Goal: Task Accomplishment & Management: Complete application form

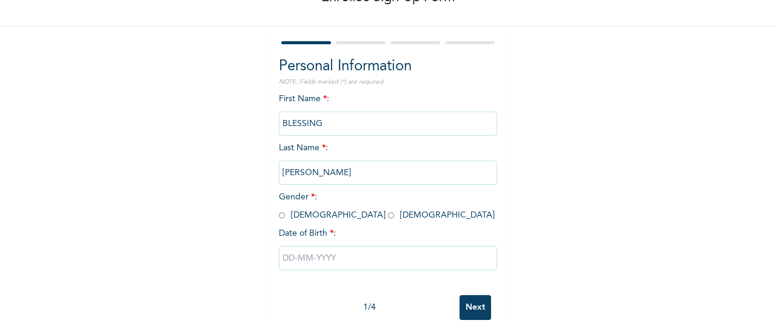
scroll to position [79, 0]
click at [663, 99] on div "Enrollee Sign-Up Form Personal Information NOTE: Fields marked (*) are required…" at bounding box center [388, 129] width 776 height 417
click at [309, 221] on div "First Name * : BLESSING Last Name * : [PERSON_NAME] Gender * : [DEMOGRAPHIC_DAT…" at bounding box center [388, 190] width 218 height 196
click at [388, 217] on input "radio" at bounding box center [391, 215] width 6 height 12
radio input "true"
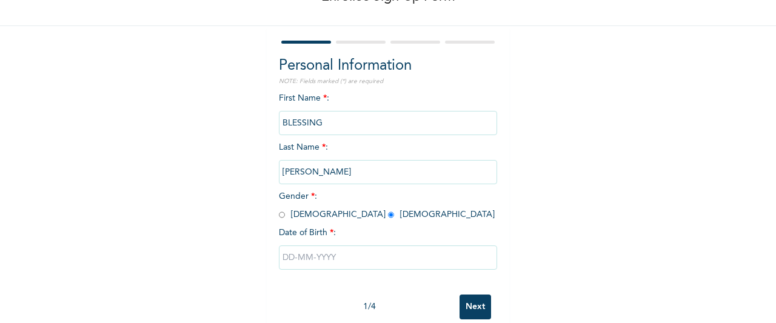
click at [287, 259] on input "text" at bounding box center [388, 258] width 218 height 24
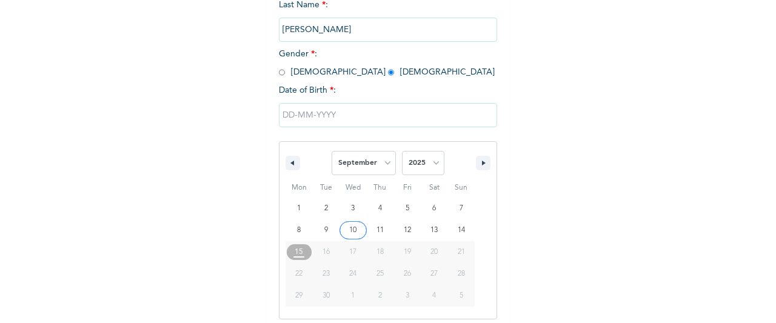
scroll to position [229, 0]
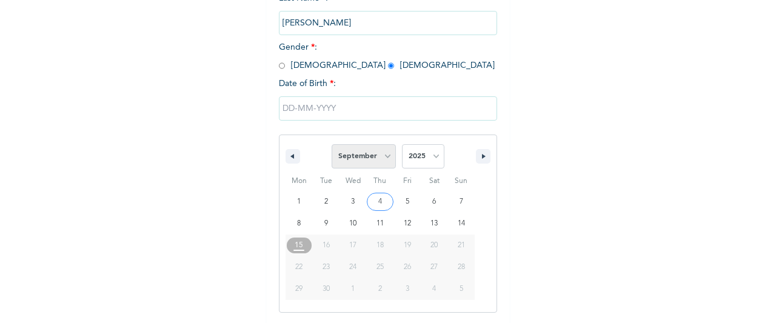
click at [380, 163] on select "January February March April May June July August September October November De…" at bounding box center [364, 156] width 64 height 24
select select "0"
click at [332, 146] on select "January February March April May June July August September October November De…" at bounding box center [364, 156] width 64 height 24
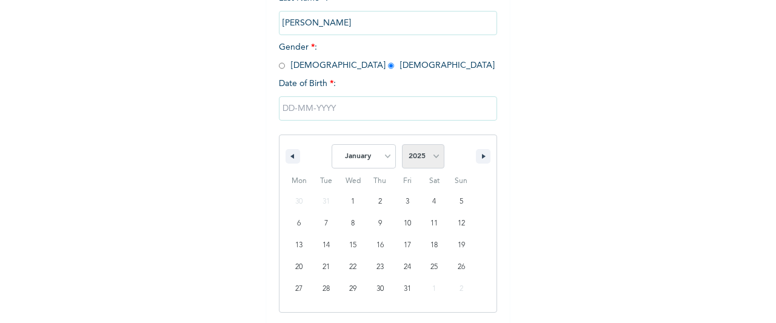
click at [420, 166] on select "2025 2024 2023 2022 2021 2020 2019 2018 2017 2016 2015 2014 2013 2012 2011 2010…" at bounding box center [423, 156] width 42 height 24
select select "1990"
click at [402, 146] on select "2025 2024 2023 2022 2021 2020 2019 2018 2017 2016 2015 2014 2013 2012 2011 2010…" at bounding box center [423, 156] width 42 height 24
type input "[DATE]"
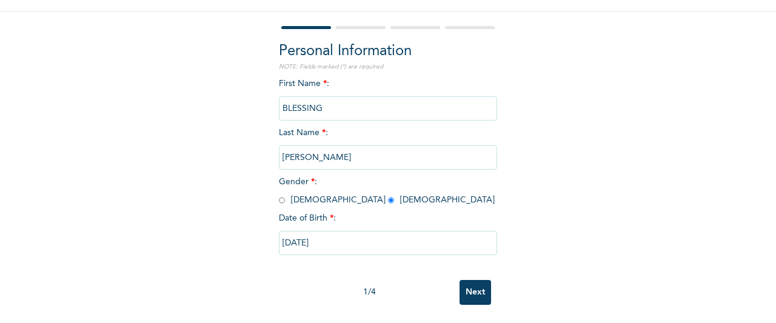
scroll to position [104, 0]
click at [468, 283] on input "Next" at bounding box center [476, 292] width 32 height 25
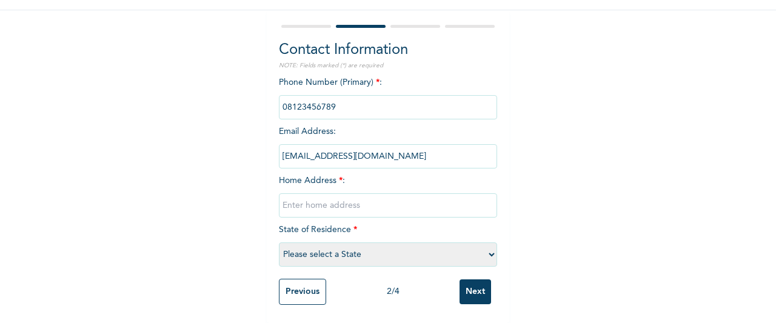
click at [444, 193] on input "text" at bounding box center [388, 205] width 218 height 24
type input "[GEOGRAPHIC_DATA]"
click at [393, 250] on select "Please select a State [PERSON_NAME] (FCT) [PERSON_NAME] Ibom [GEOGRAPHIC_DATA] …" at bounding box center [388, 255] width 218 height 24
select select "33"
click at [279, 243] on select "Please select a State [PERSON_NAME] (FCT) [PERSON_NAME] Ibom [GEOGRAPHIC_DATA] …" at bounding box center [388, 255] width 218 height 24
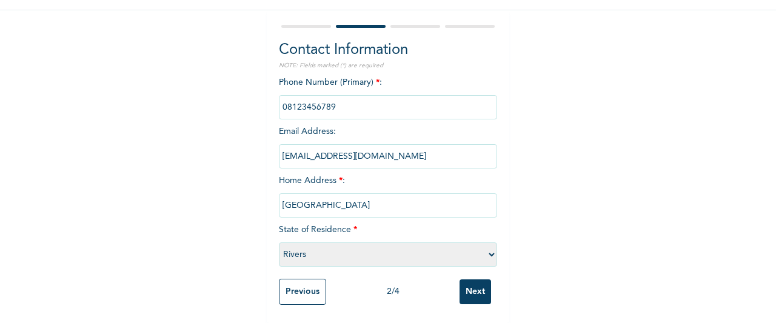
click at [468, 287] on input "Next" at bounding box center [476, 292] width 32 height 25
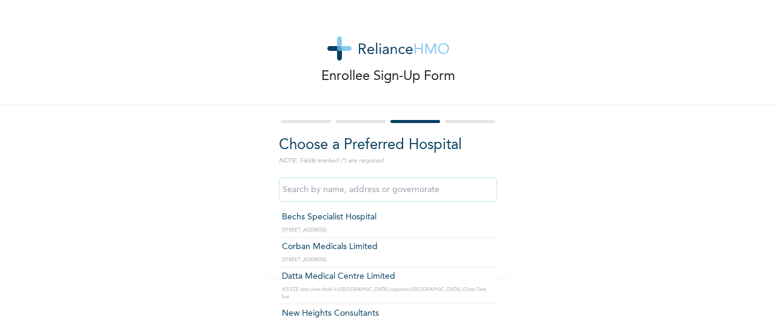
click at [466, 198] on input "text" at bounding box center [388, 190] width 218 height 24
type input "Bechs Specialist Hospital"
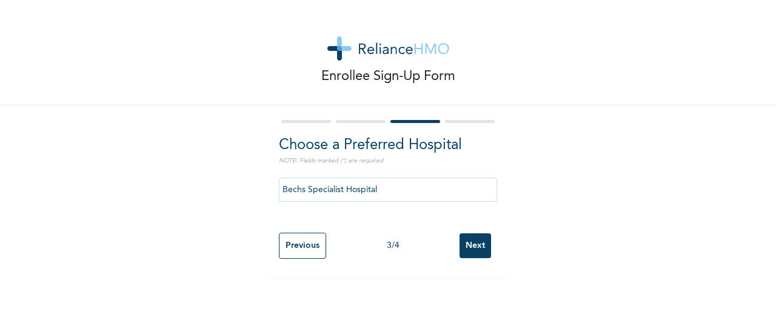
click at [460, 244] on input "Next" at bounding box center [476, 245] width 32 height 25
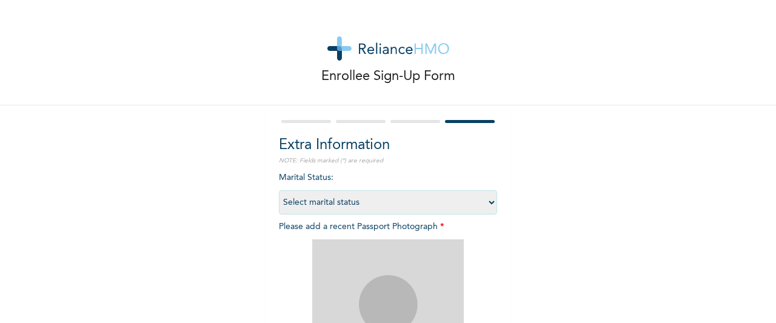
click at [464, 195] on select "Select marital status [DEMOGRAPHIC_DATA] Married [DEMOGRAPHIC_DATA] Widow/[DEMO…" at bounding box center [388, 202] width 218 height 24
select select "1"
click at [279, 190] on select "Select marital status [DEMOGRAPHIC_DATA] Married [DEMOGRAPHIC_DATA] Widow/[DEMO…" at bounding box center [388, 202] width 218 height 24
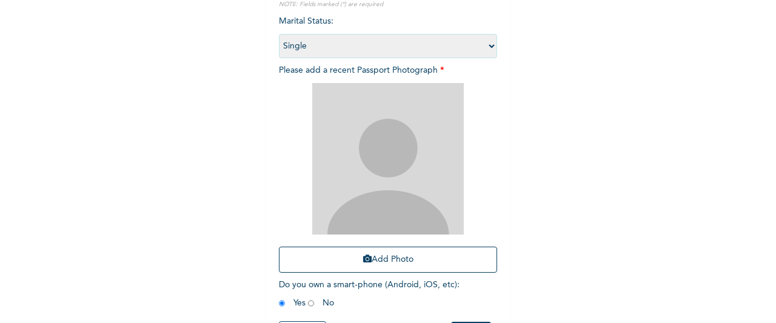
scroll to position [172, 0]
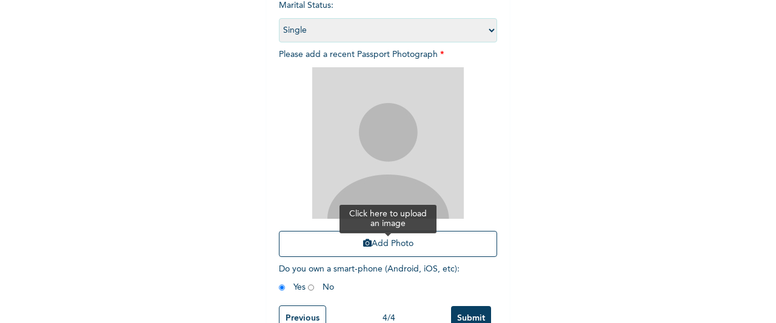
click at [468, 243] on button "Add Photo" at bounding box center [388, 244] width 218 height 26
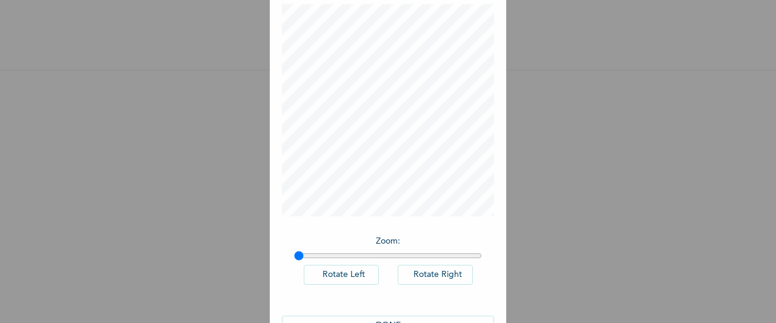
scroll to position [99, 0]
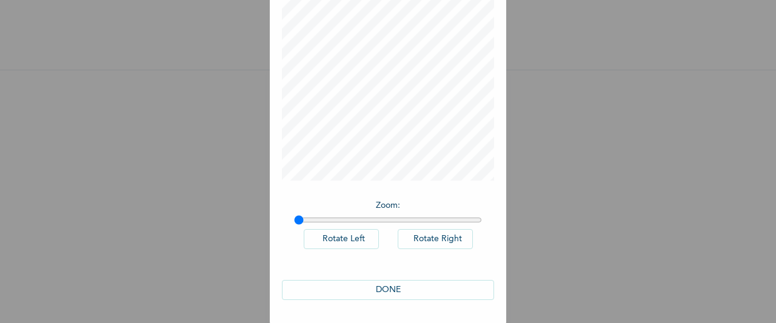
click at [450, 287] on button "DONE" at bounding box center [388, 290] width 212 height 20
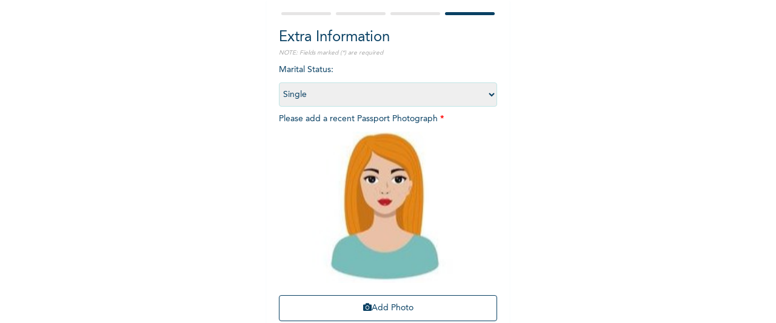
scroll to position [209, 0]
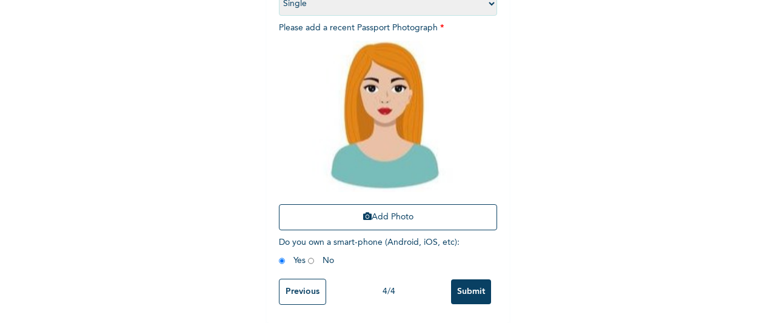
click at [458, 289] on input "Submit" at bounding box center [471, 292] width 40 height 25
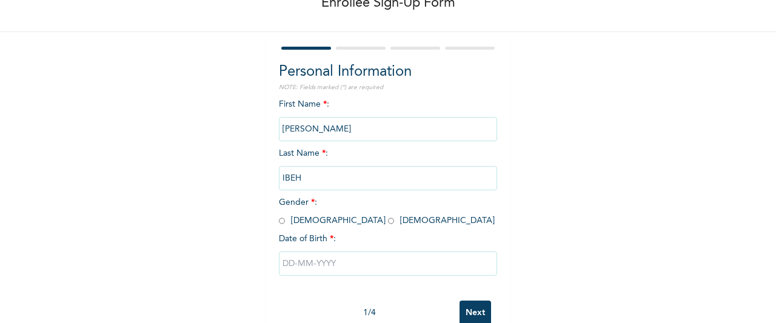
scroll to position [104, 0]
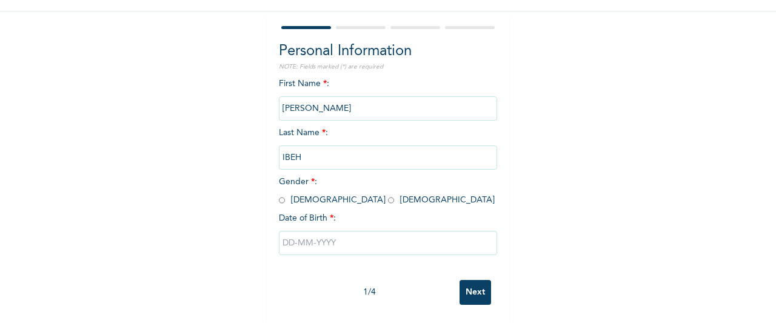
click at [279, 195] on input "radio" at bounding box center [282, 201] width 6 height 12
radio input "true"
click at [290, 231] on input "text" at bounding box center [388, 243] width 218 height 24
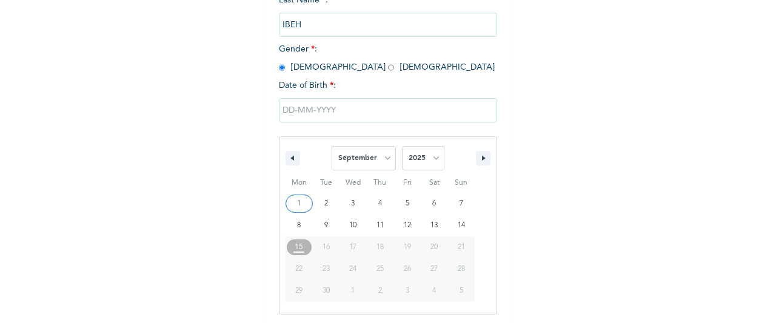
scroll to position [229, 0]
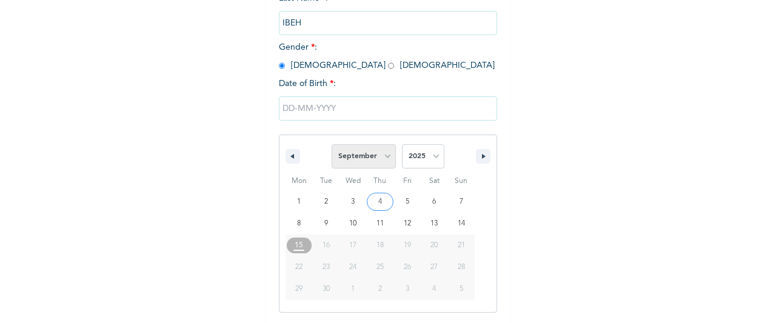
click at [377, 155] on select "January February March April May June July August September October November De…" at bounding box center [364, 156] width 64 height 24
select select "0"
click at [332, 146] on select "January February March April May June July August September October November De…" at bounding box center [364, 156] width 64 height 24
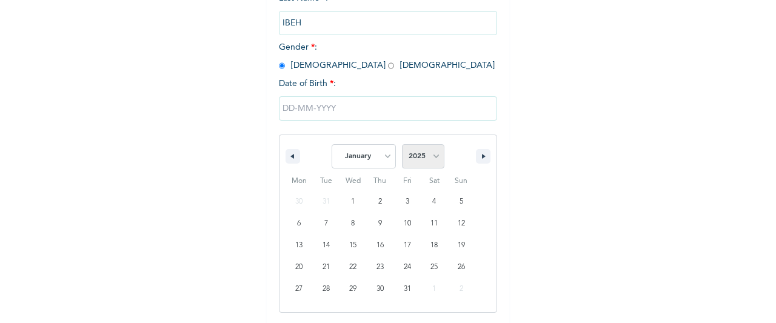
click at [404, 169] on select "2025 2024 2023 2022 2021 2020 2019 2018 2017 2016 2015 2014 2013 2012 2011 2010…" at bounding box center [423, 156] width 42 height 24
select select "1990"
click at [402, 146] on select "2025 2024 2023 2022 2021 2020 2019 2018 2017 2016 2015 2014 2013 2012 2011 2010…" at bounding box center [423, 156] width 42 height 24
type input "[DATE]"
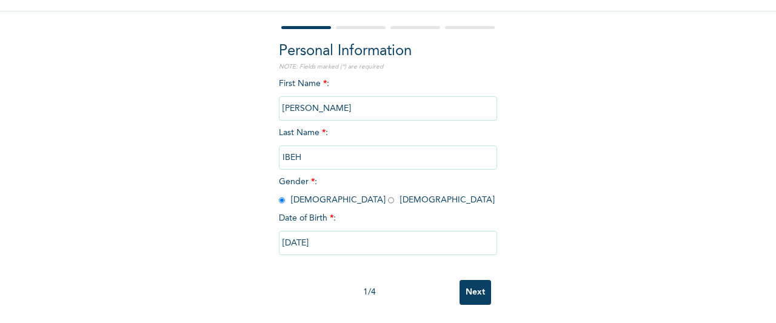
click at [461, 286] on input "Next" at bounding box center [476, 292] width 32 height 25
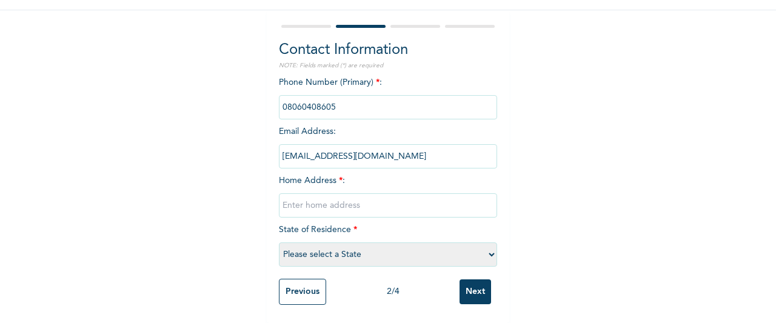
click at [404, 193] on input "text" at bounding box center [388, 205] width 218 height 24
type input "[GEOGRAPHIC_DATA]"
click at [360, 243] on select "Please select a State [PERSON_NAME] (FCT) [PERSON_NAME] Ibom [GEOGRAPHIC_DATA] …" at bounding box center [388, 255] width 218 height 24
select select "33"
click at [279, 243] on select "Please select a State [PERSON_NAME] (FCT) [PERSON_NAME] Ibom [GEOGRAPHIC_DATA] …" at bounding box center [388, 255] width 218 height 24
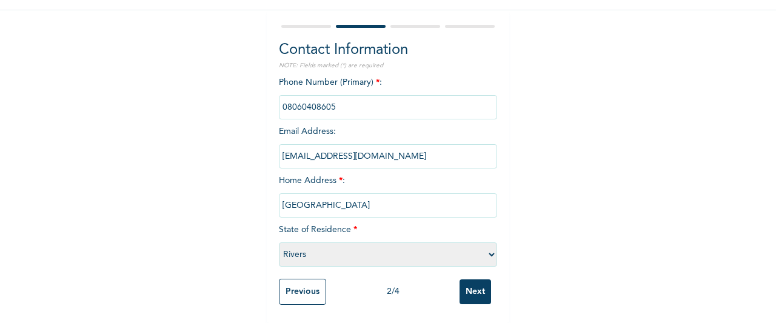
click at [469, 287] on input "Next" at bounding box center [476, 292] width 32 height 25
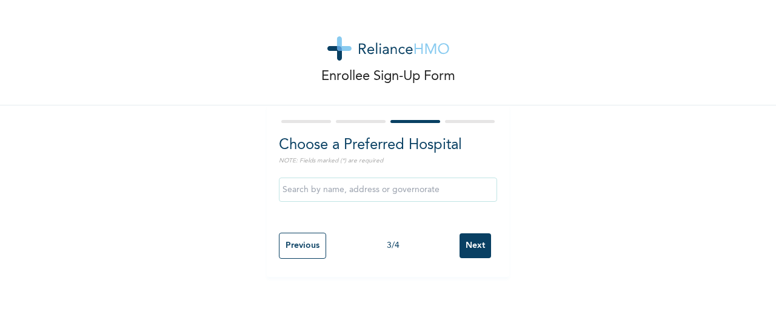
scroll to position [0, 0]
click at [469, 287] on div "Enrollee Sign-Up Form Choose a Preferred Hospital NOTE: Fields marked (*) are r…" at bounding box center [388, 161] width 776 height 323
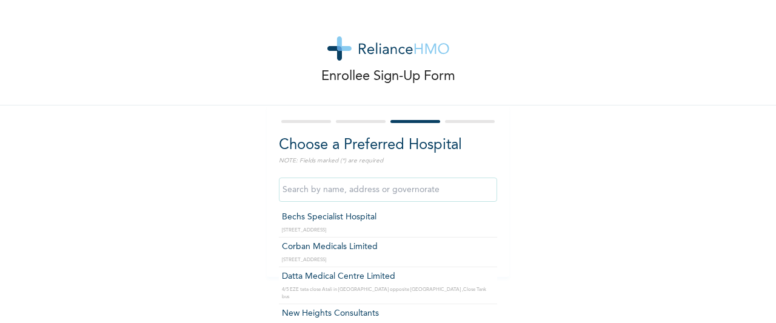
click at [447, 189] on input "text" at bounding box center [388, 190] width 218 height 24
type input "Bechs Specialist Hospital"
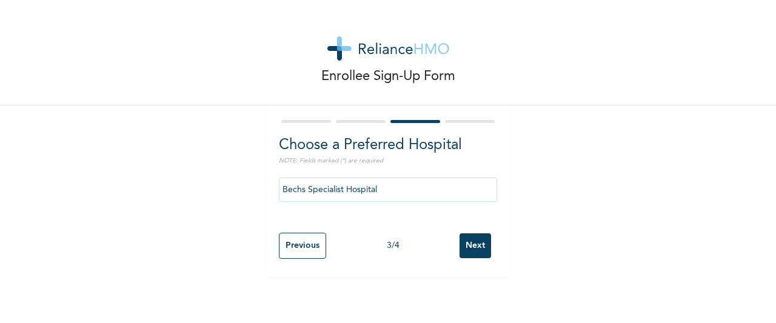
click at [468, 242] on input "Next" at bounding box center [476, 245] width 32 height 25
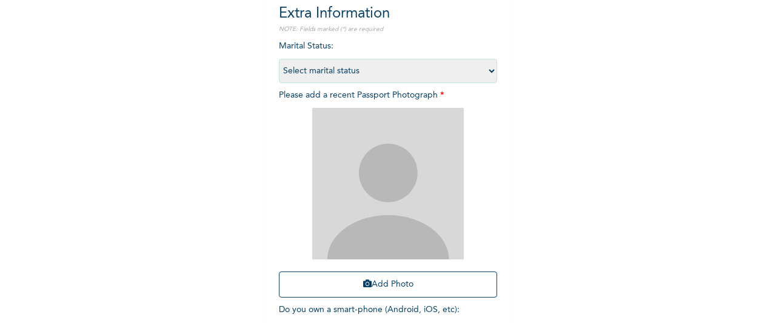
scroll to position [133, 0]
click at [474, 75] on select "Select marital status [DEMOGRAPHIC_DATA] Married [DEMOGRAPHIC_DATA] Widow/[DEMO…" at bounding box center [388, 69] width 218 height 24
select select "1"
click at [279, 57] on select "Select marital status [DEMOGRAPHIC_DATA] Married [DEMOGRAPHIC_DATA] Widow/[DEMO…" at bounding box center [388, 69] width 218 height 24
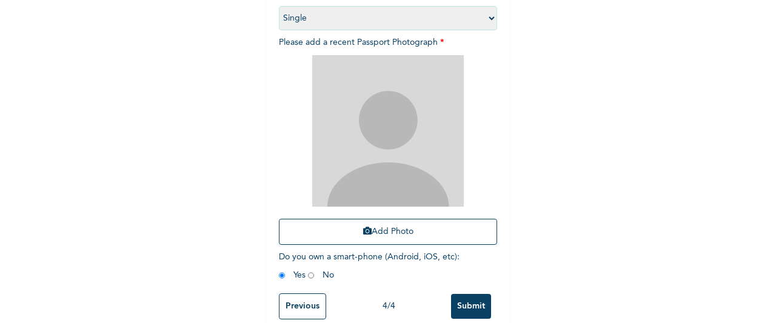
scroll to position [205, 0]
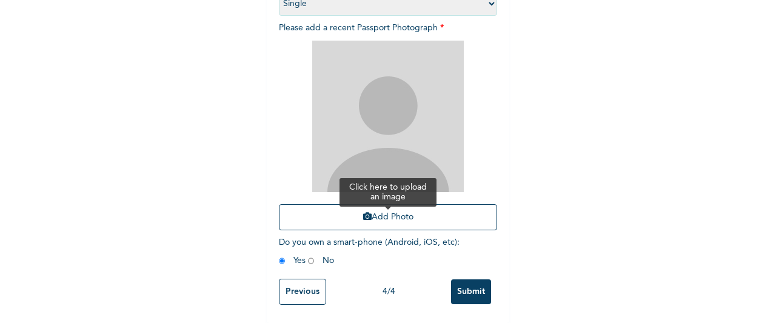
click at [467, 210] on button "Add Photo" at bounding box center [388, 217] width 218 height 26
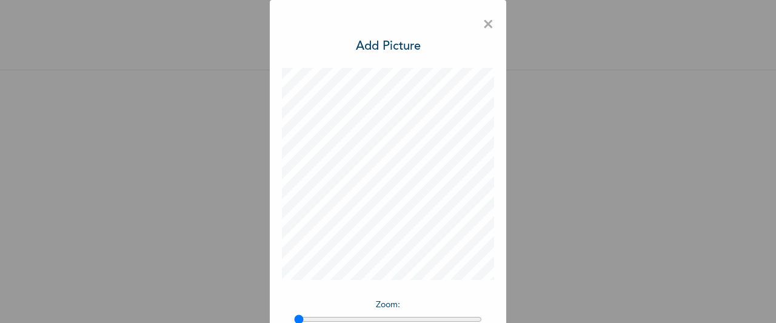
scroll to position [99, 0]
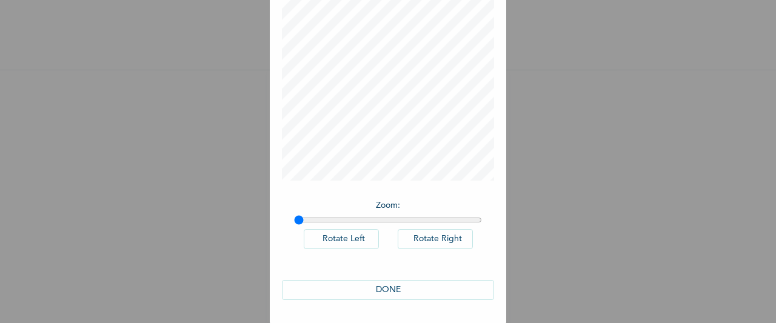
click at [449, 283] on button "DONE" at bounding box center [388, 290] width 212 height 20
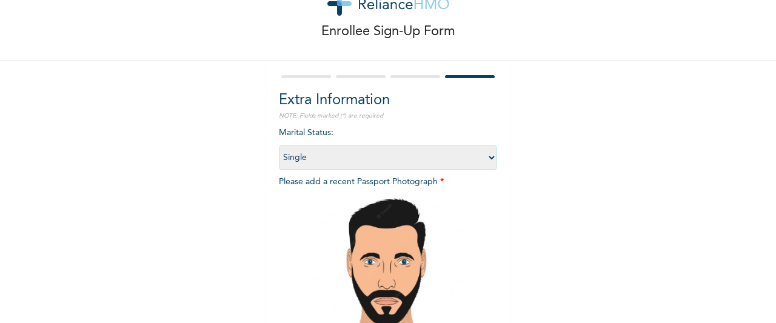
scroll to position [209, 0]
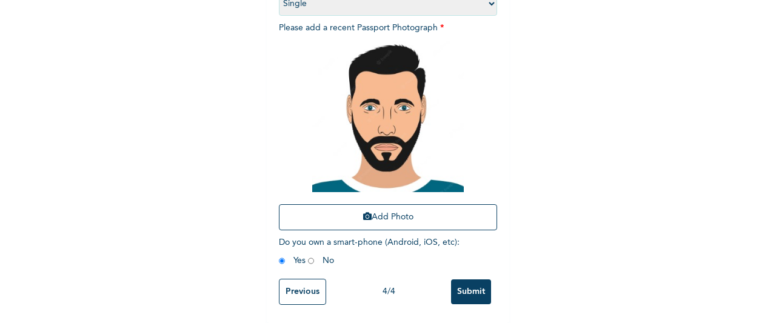
click at [465, 280] on input "Submit" at bounding box center [471, 292] width 40 height 25
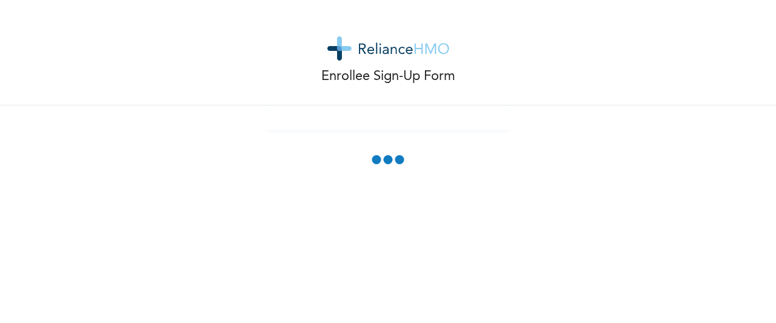
scroll to position [0, 0]
